Goal: Information Seeking & Learning: Learn about a topic

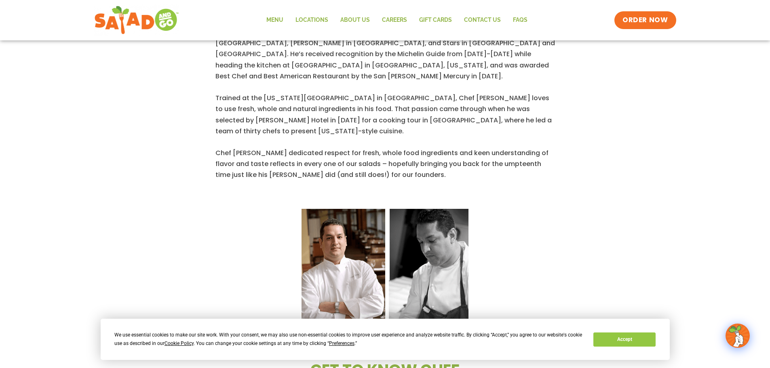
scroll to position [404, 0]
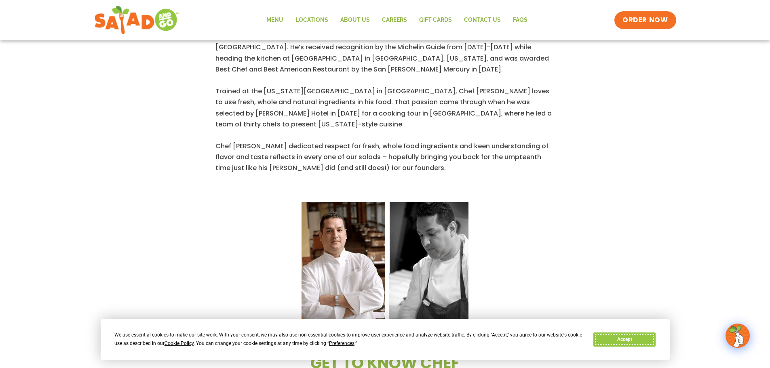
click at [628, 341] on button "Accept" at bounding box center [624, 340] width 62 height 14
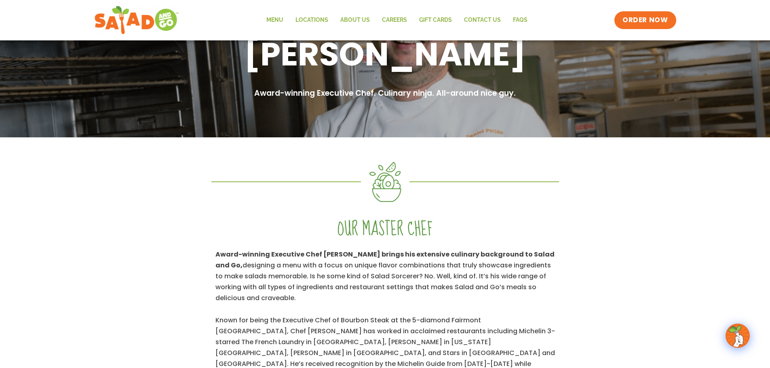
scroll to position [0, 0]
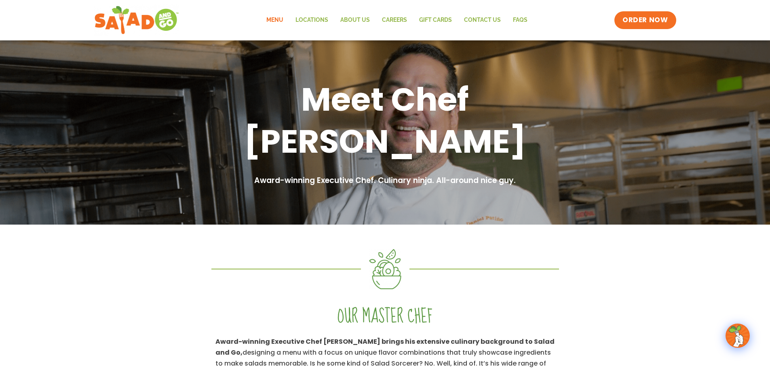
click at [276, 21] on link "Menu" at bounding box center [274, 20] width 29 height 19
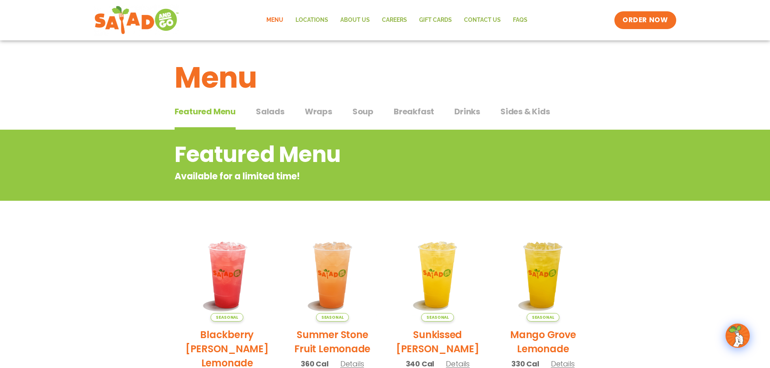
click at [318, 109] on span "Wraps" at bounding box center [318, 111] width 27 height 12
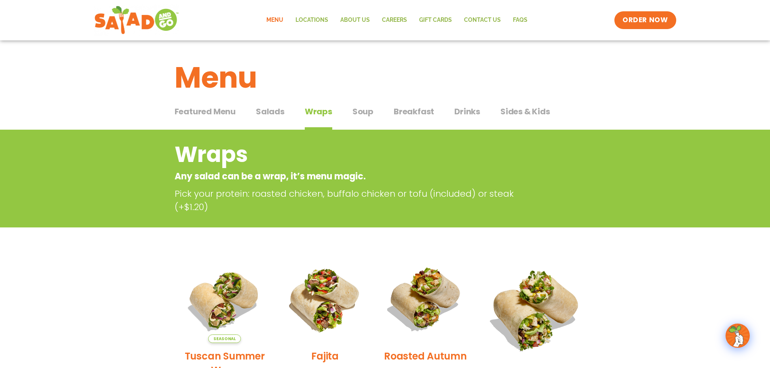
click at [415, 115] on span "Breakfast" at bounding box center [414, 111] width 40 height 12
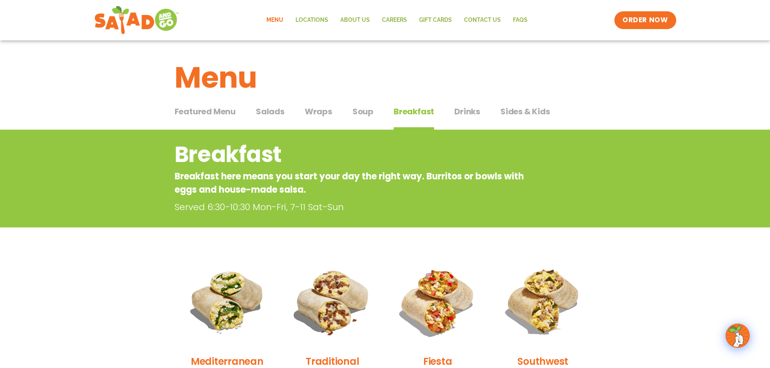
click at [475, 112] on span "Drinks" at bounding box center [467, 111] width 26 height 12
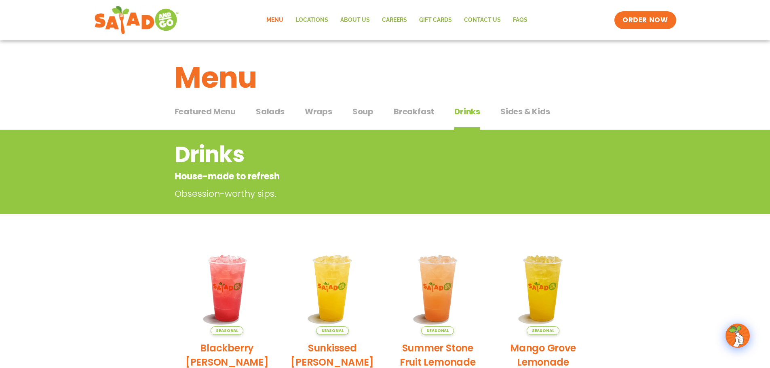
click at [215, 109] on span "Featured Menu" at bounding box center [205, 111] width 61 height 12
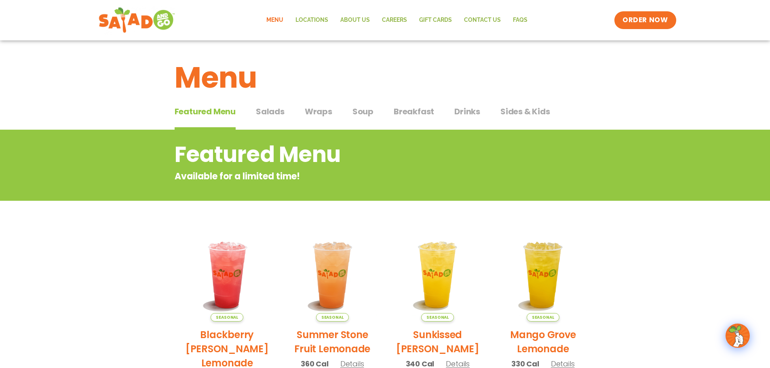
click at [145, 27] on img at bounding box center [136, 20] width 76 height 29
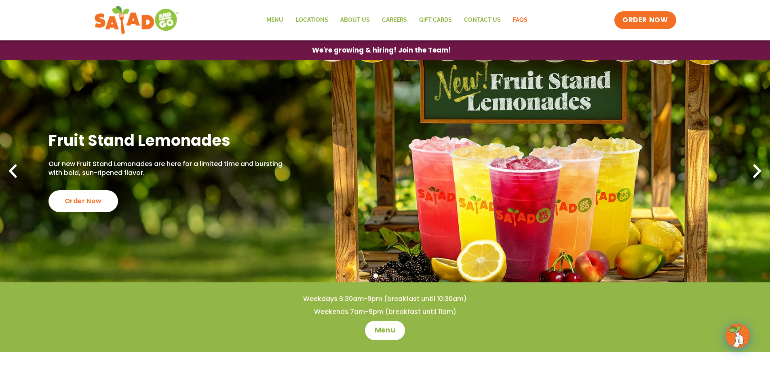
click at [514, 23] on link "FAQs" at bounding box center [520, 20] width 27 height 19
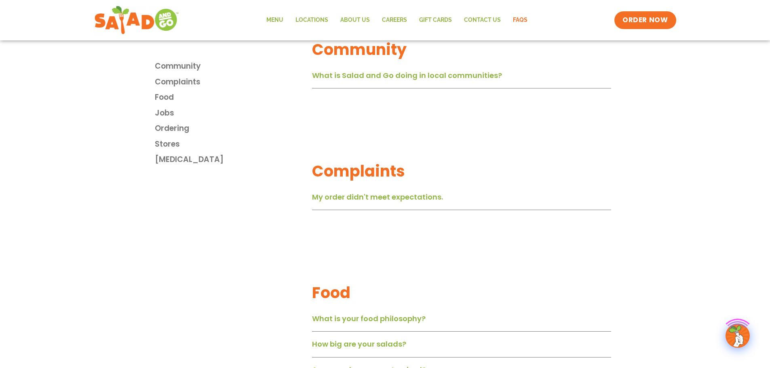
scroll to position [323, 0]
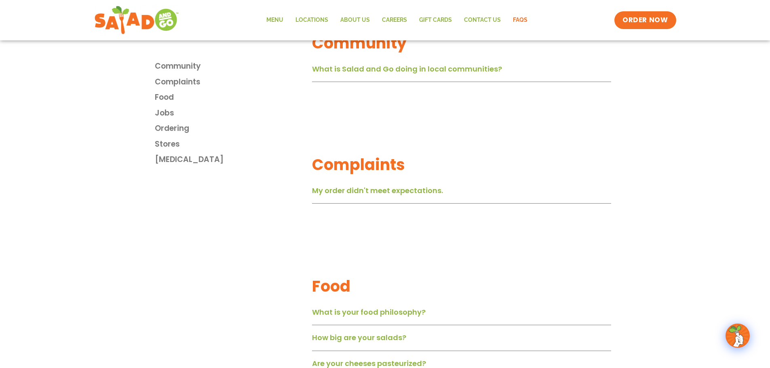
click at [433, 77] on div "What is Salad and Go doing in local communities?" at bounding box center [461, 71] width 299 height 21
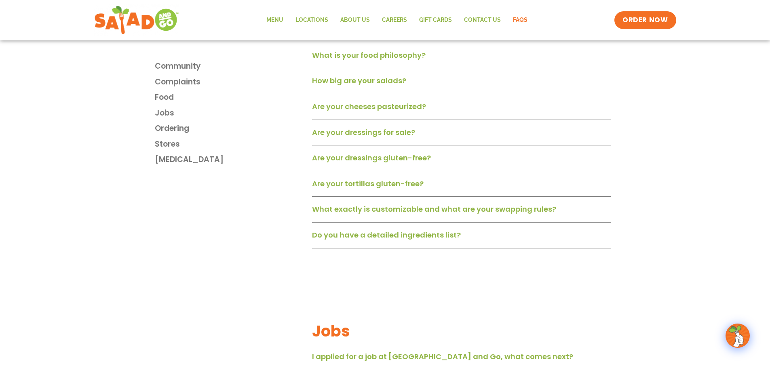
scroll to position [849, 0]
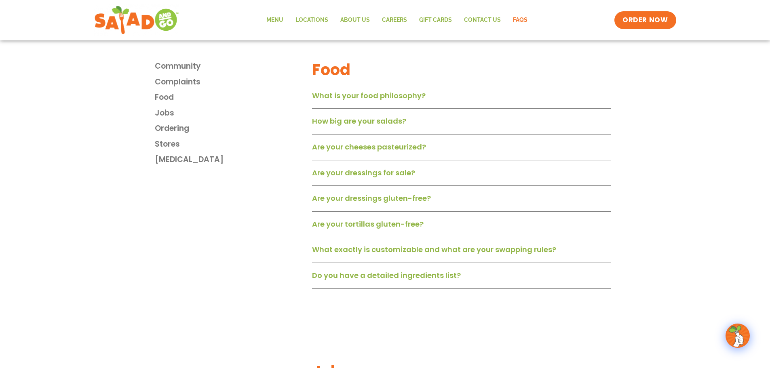
click at [415, 100] on link "What is your food philosophy?" at bounding box center [369, 96] width 114 height 10
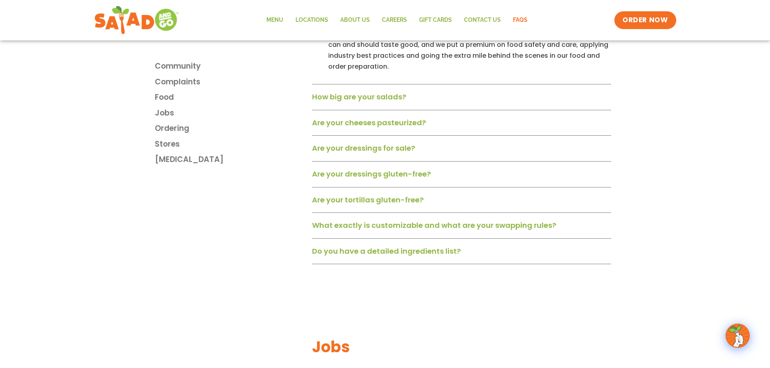
scroll to position [930, 0]
click at [411, 200] on link "Are your tortillas gluten-free?" at bounding box center [368, 199] width 112 height 10
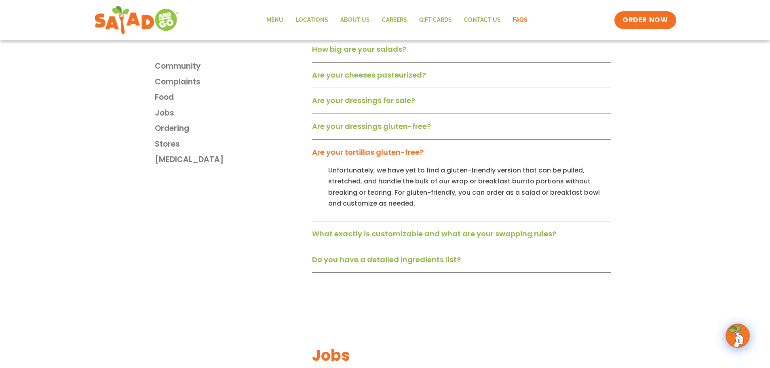
scroll to position [1051, 0]
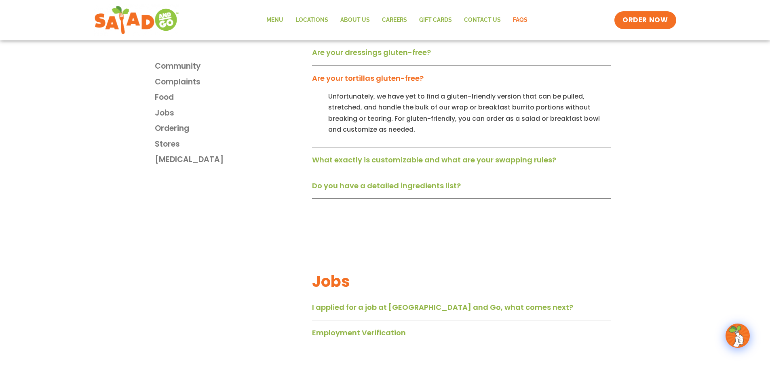
click at [491, 159] on div "What exactly is customizable and what are your swapping rules?" at bounding box center [461, 162] width 299 height 21
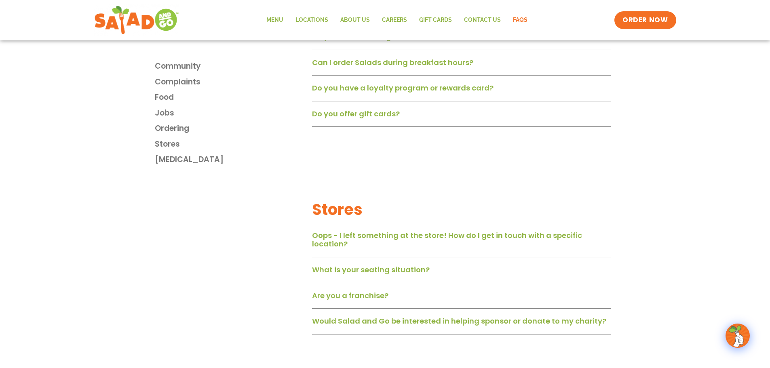
scroll to position [1536, 0]
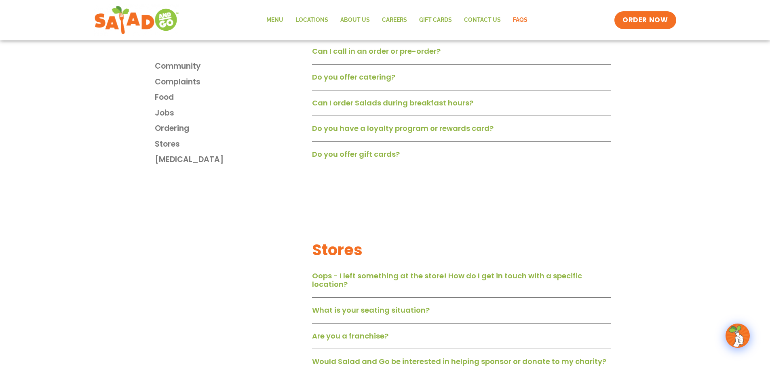
click at [447, 107] on link "Can I order Salads during breakfast hours?" at bounding box center [392, 103] width 161 height 10
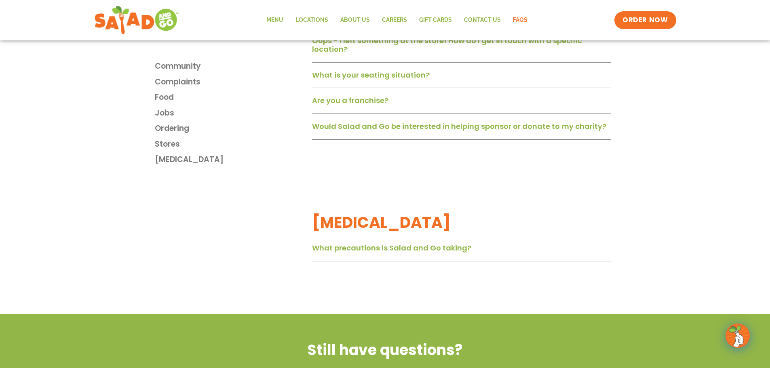
scroll to position [1859, 0]
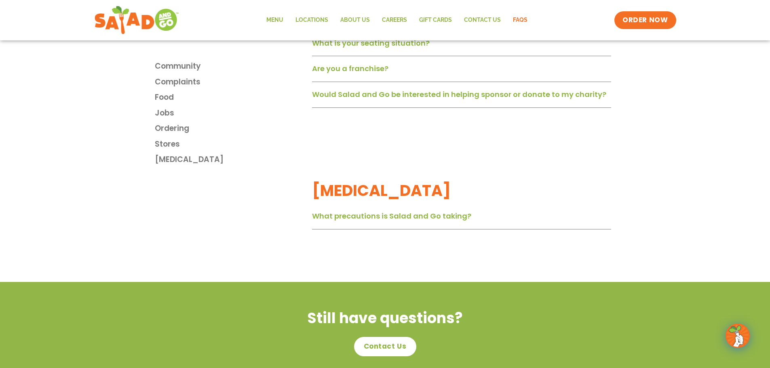
click at [434, 220] on link "What precautions is Salad and Go taking?" at bounding box center [391, 216] width 159 height 10
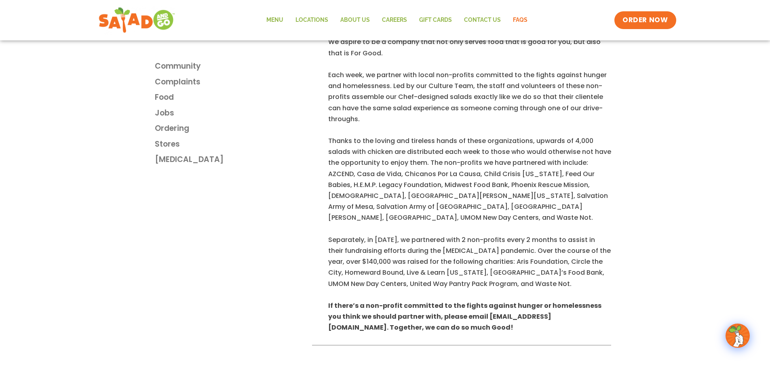
scroll to position [283, 0]
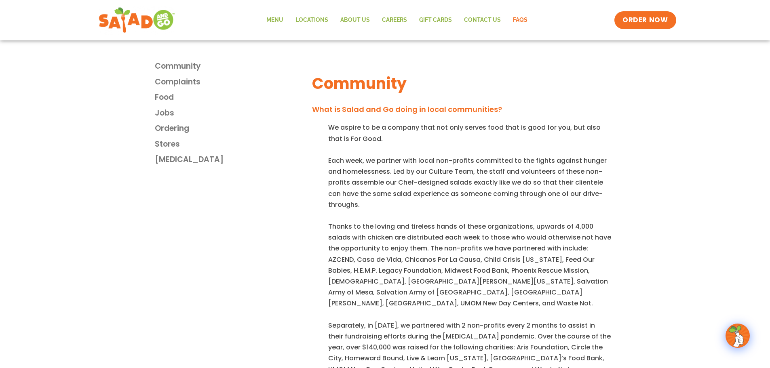
click at [128, 23] on img at bounding box center [136, 20] width 76 height 29
